Goal: Use online tool/utility: Utilize a website feature to perform a specific function

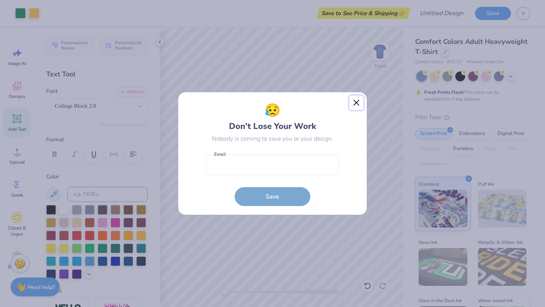
click at [358, 100] on button "Close" at bounding box center [356, 103] width 14 height 14
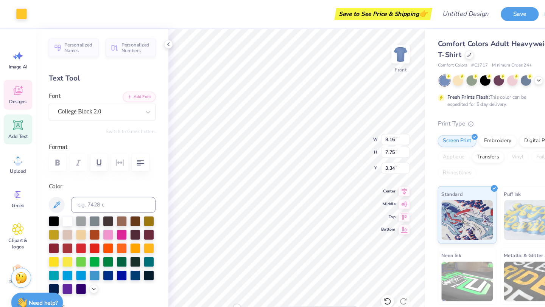
type input "4.70"
type input "2.44"
type input "3.71"
type input "9.16"
type input "7.34"
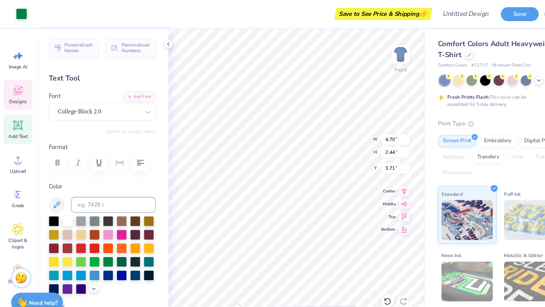
type input "3.52"
type input "7.75"
type input "3.34"
click at [20, 15] on div at bounding box center [20, 12] width 11 height 11
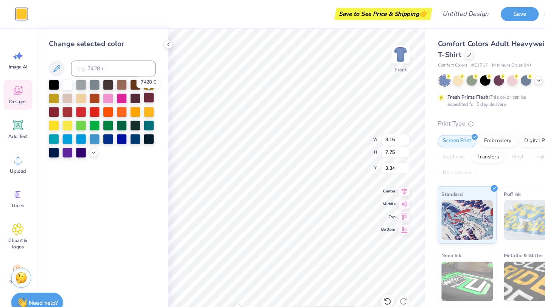
click at [140, 92] on div at bounding box center [141, 93] width 10 height 10
type input "4.70"
type input "2.44"
type input "3.71"
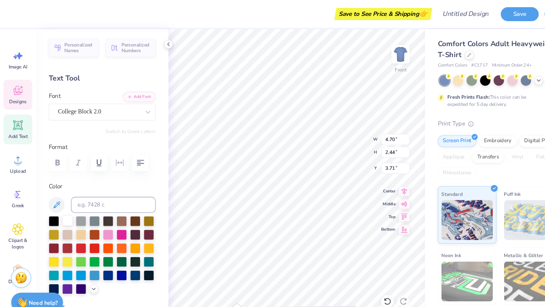
click at [64, 210] on div at bounding box center [64, 209] width 10 height 10
type input "9.16"
type input "7.34"
type input "3.52"
click at [63, 205] on div at bounding box center [64, 209] width 10 height 10
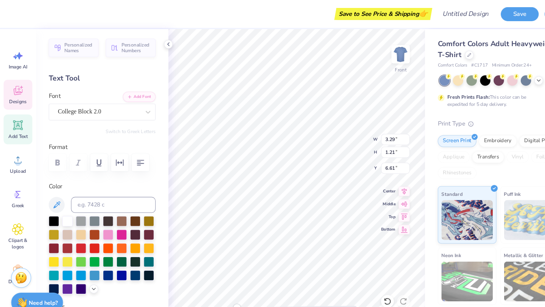
type input "9.16"
type input "7.75"
type input "3.34"
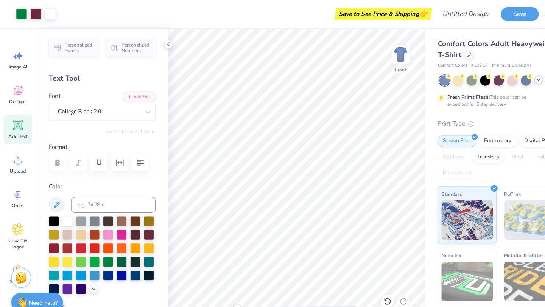
click at [506, 76] on div at bounding box center [510, 75] width 8 height 8
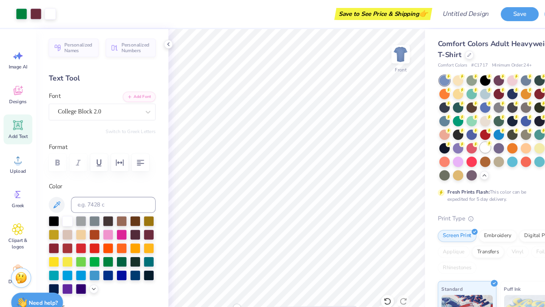
click at [461, 140] on div at bounding box center [460, 140] width 10 height 10
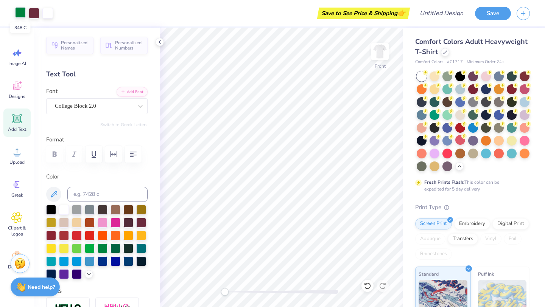
click at [21, 13] on div at bounding box center [20, 12] width 11 height 11
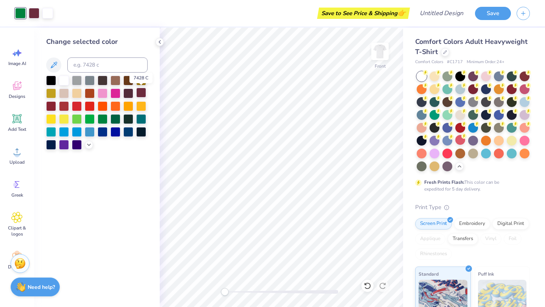
click at [142, 90] on div at bounding box center [141, 93] width 10 height 10
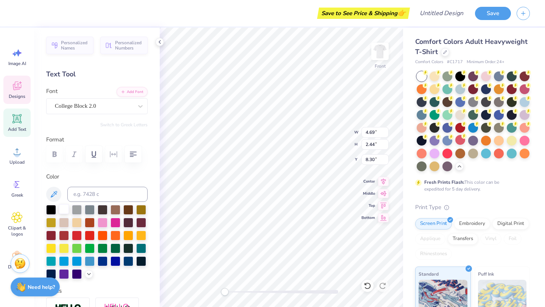
click at [63, 210] on div at bounding box center [64, 209] width 10 height 10
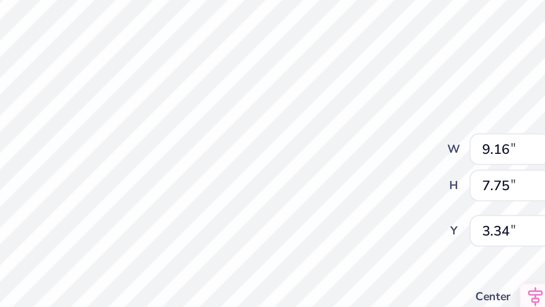
type input "7.34"
type input "3.52"
click at [337, 142] on div "Front W 9.16 9.16 " H 7.34 7.34 " Y 3.52 3.52 " Center Middle Top Bottom" at bounding box center [281, 168] width 243 height 280
type input "7.75"
type input "3.34"
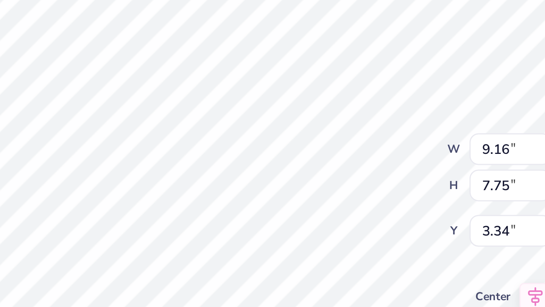
type input "3.29"
type input "1.21"
type input "6.61"
type input "9.16"
type input "7.75"
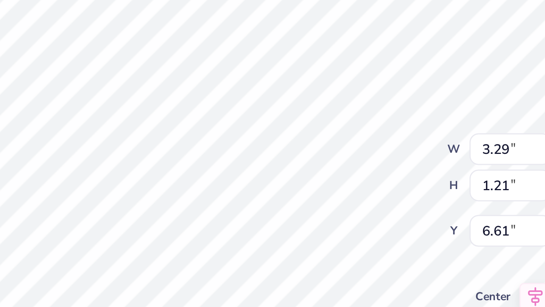
type input "3.34"
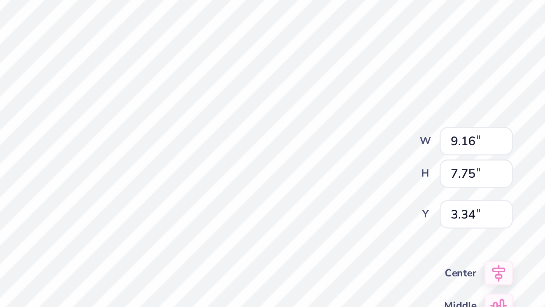
type input "7.34"
type input "3.52"
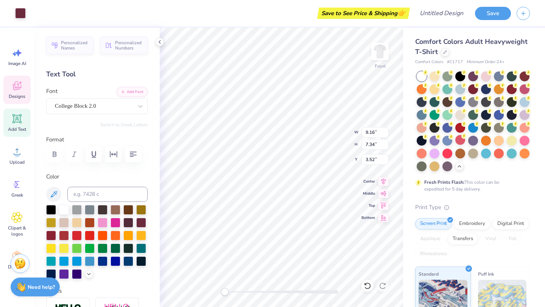
type input "4.69"
type input "2.44"
type input "8.30"
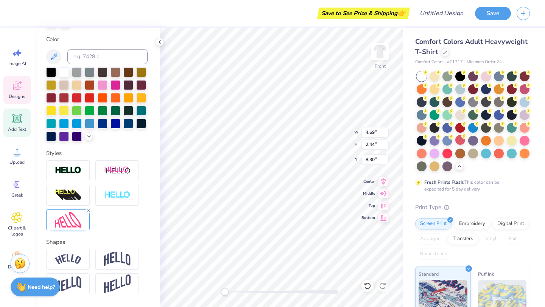
scroll to position [192, 0]
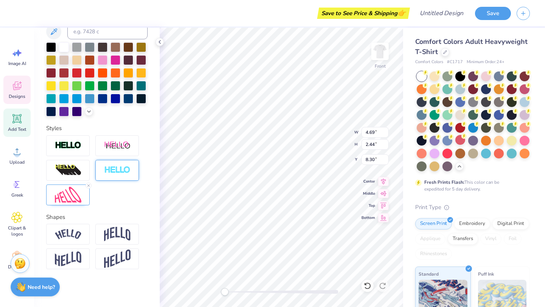
type input "3.29"
type input "1.21"
type input "6.61"
click at [73, 195] on img at bounding box center [68, 195] width 26 height 16
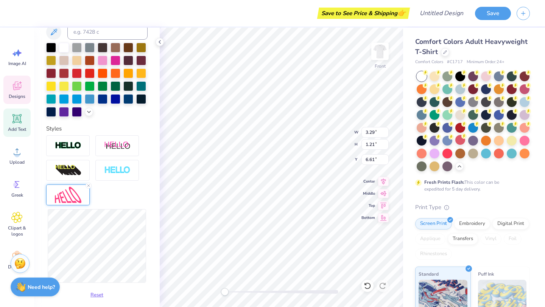
click at [78, 191] on img at bounding box center [68, 195] width 26 height 16
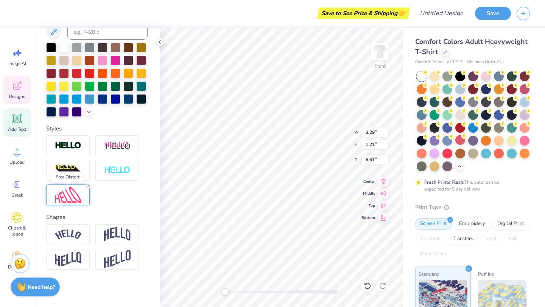
click at [78, 191] on img at bounding box center [68, 195] width 26 height 16
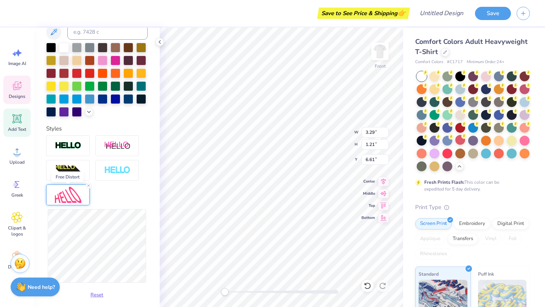
click at [78, 191] on img at bounding box center [68, 195] width 26 height 16
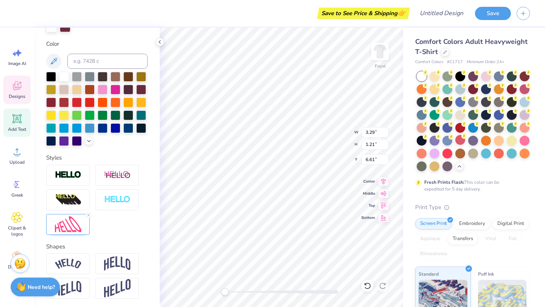
type input "4.69"
type input "2.44"
type input "8.30"
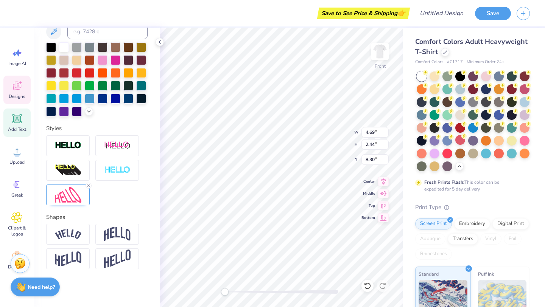
type input "3.29"
type input "1.21"
type input "6.61"
click at [89, 184] on icon at bounding box center [88, 185] width 5 height 5
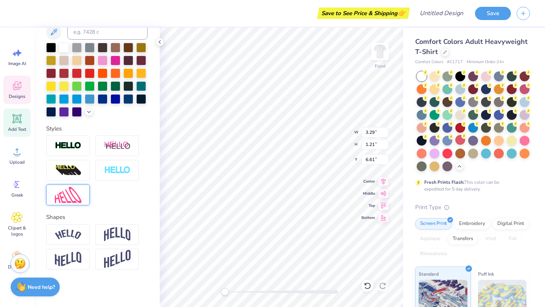
click at [78, 191] on img at bounding box center [68, 195] width 26 height 16
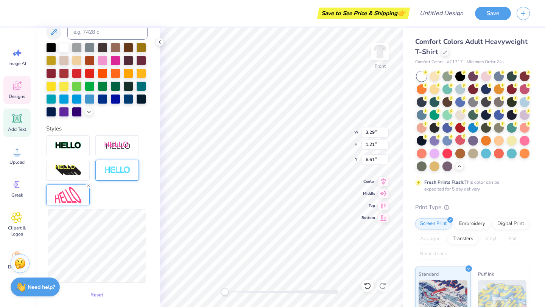
scroll to position [0, 0]
type textarea "A"
type textarea "AGGIE"
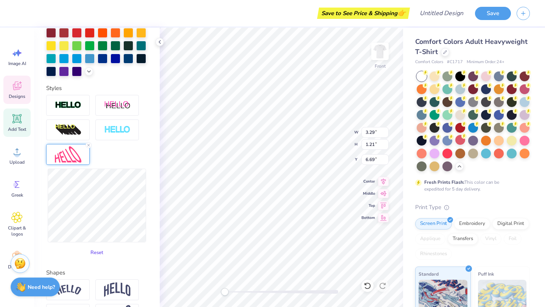
scroll to position [258, 0]
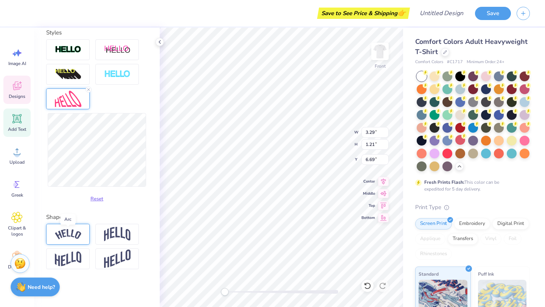
click at [76, 233] on img at bounding box center [68, 234] width 26 height 10
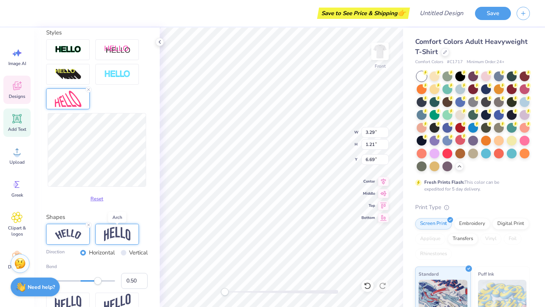
scroll to position [302, 0]
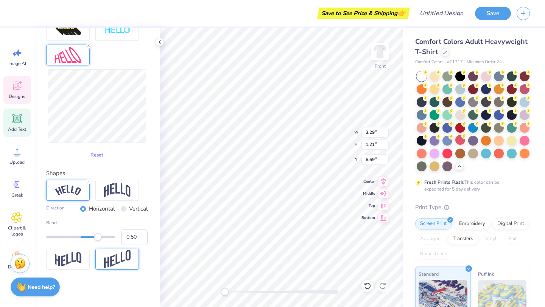
click at [110, 260] on img at bounding box center [117, 259] width 26 height 19
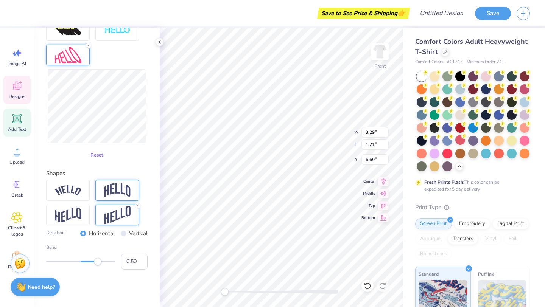
click at [116, 187] on img at bounding box center [117, 190] width 26 height 14
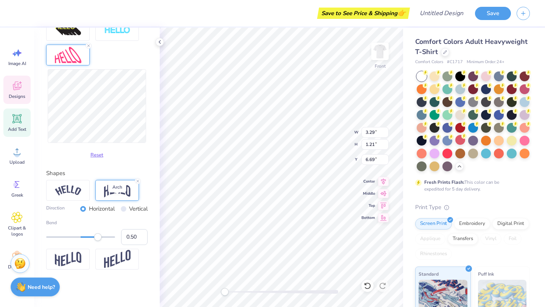
scroll to position [276, 0]
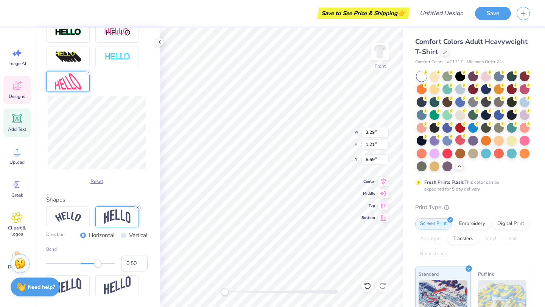
click at [138, 209] on icon at bounding box center [137, 207] width 5 height 5
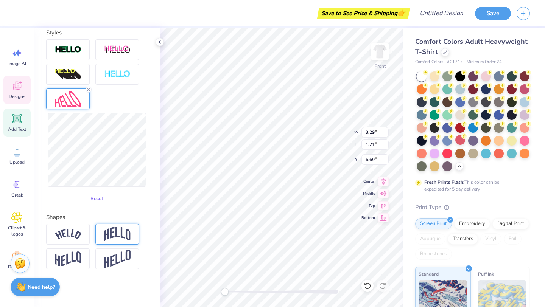
click at [79, 96] on img at bounding box center [68, 99] width 26 height 16
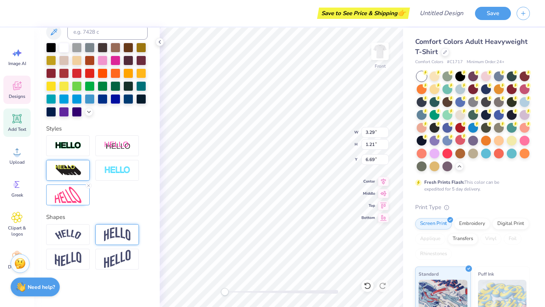
click at [78, 171] on img at bounding box center [68, 171] width 26 height 12
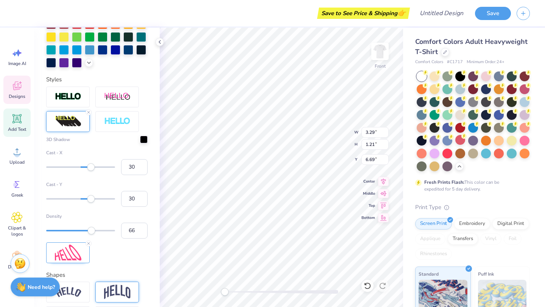
scroll to position [241, 0]
click at [88, 111] on icon at bounding box center [88, 112] width 5 height 5
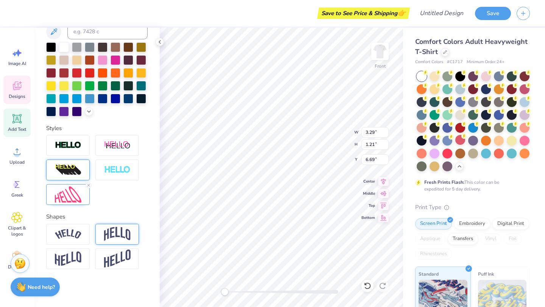
scroll to position [162, 0]
click at [89, 185] on line at bounding box center [88, 186] width 2 height 2
click at [66, 193] on img at bounding box center [68, 195] width 26 height 16
